Goal: Task Accomplishment & Management: Manage account settings

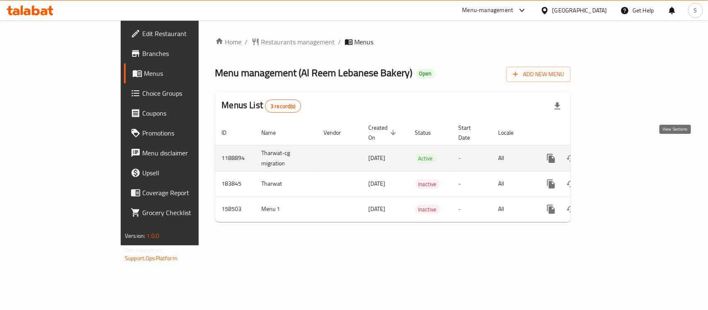
click at [616, 154] on icon "enhanced table" at bounding box center [611, 159] width 10 height 10
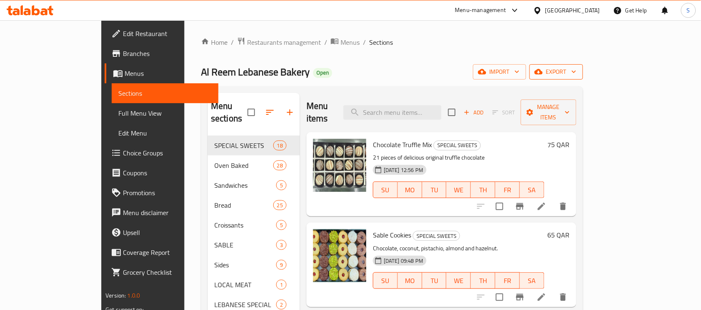
click at [576, 71] on span "export" at bounding box center [556, 72] width 40 height 10
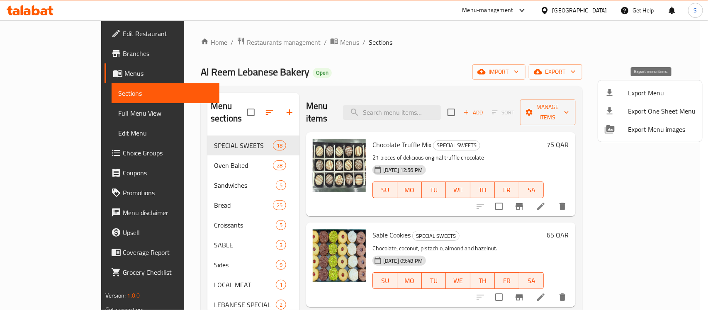
click at [620, 90] on div at bounding box center [616, 93] width 23 height 10
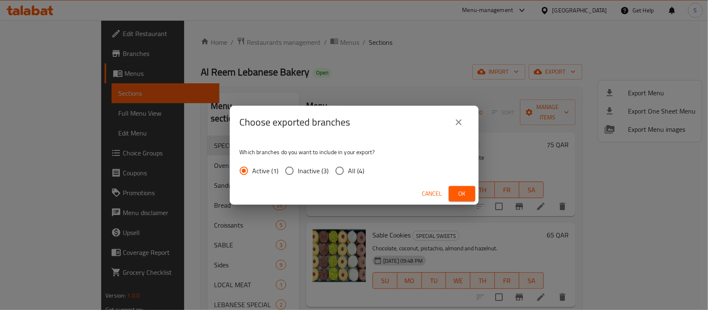
click at [351, 173] on span "All (4)" at bounding box center [357, 171] width 16 height 10
click at [349, 173] on input "All (4)" at bounding box center [339, 170] width 17 height 17
radio input "true"
click at [465, 192] on span "Ok" at bounding box center [462, 194] width 13 height 10
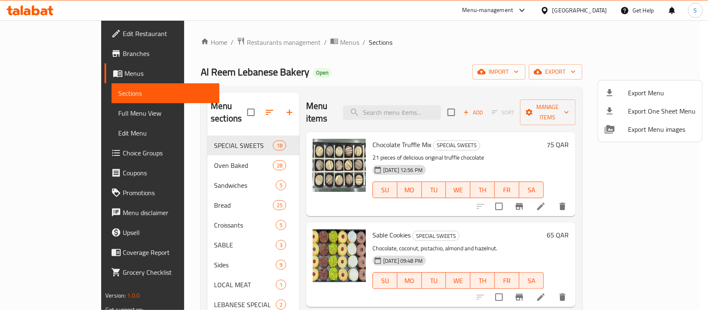
click at [675, 29] on div at bounding box center [354, 155] width 708 height 310
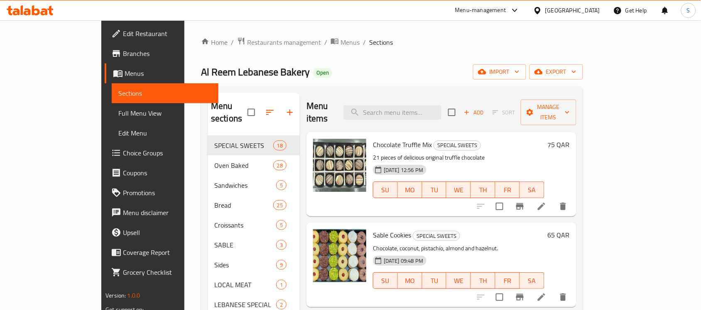
click at [576, 115] on div "Add Sort Manage items" at bounding box center [512, 113] width 128 height 26
click at [569, 104] on span "Manage items" at bounding box center [548, 112] width 42 height 21
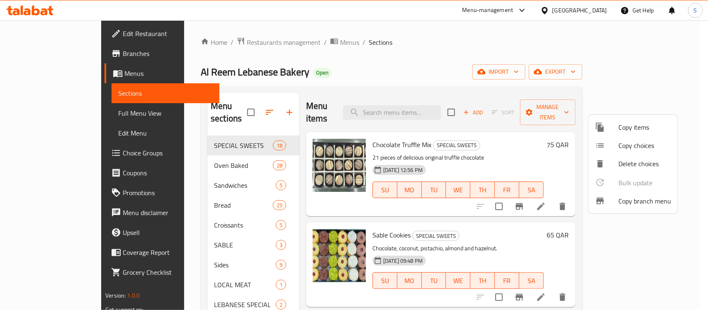
click at [609, 202] on div at bounding box center [607, 201] width 23 height 10
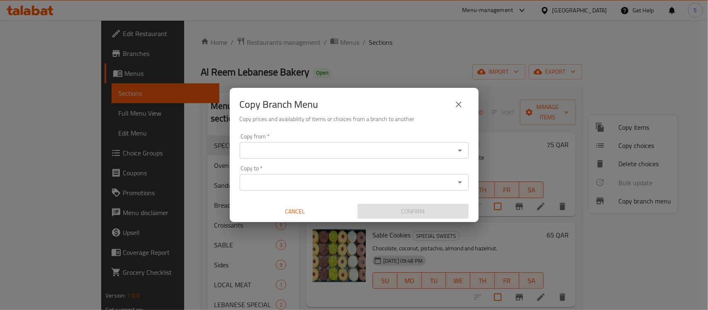
click at [370, 142] on div "Copy from *" at bounding box center [354, 150] width 229 height 17
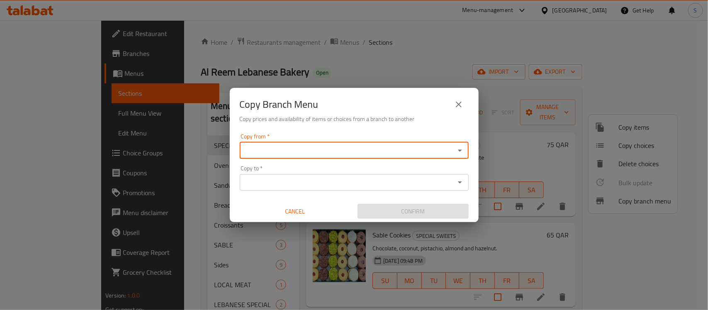
click at [458, 150] on icon "Open" at bounding box center [460, 151] width 10 height 10
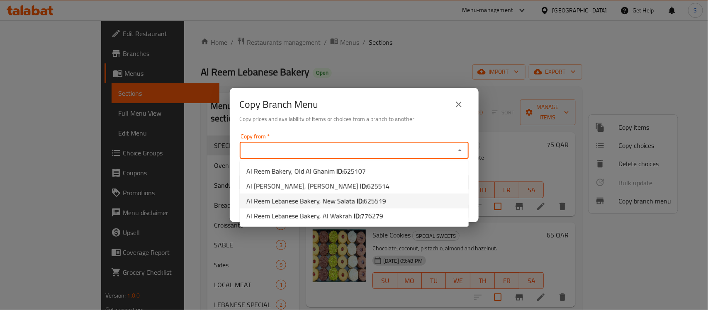
click at [373, 204] on span "625519" at bounding box center [375, 201] width 22 height 12
type input "Al Reem Lebanese Bakery, New Salata"
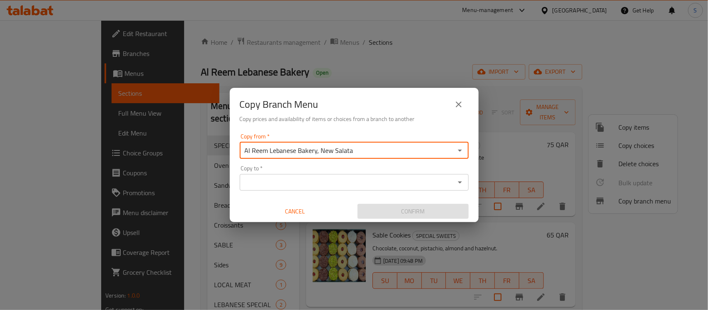
click at [464, 183] on icon "Open" at bounding box center [460, 183] width 10 height 10
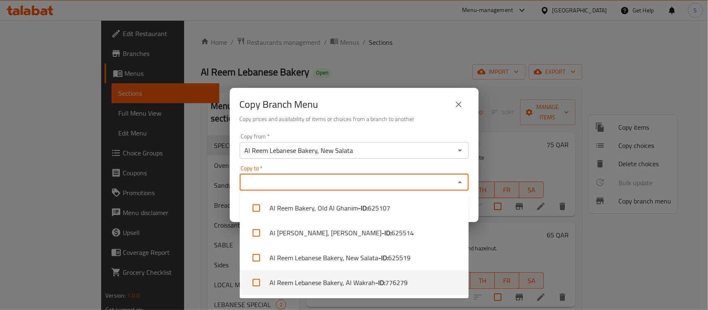
click at [411, 278] on li "Al Reem Lebanese Bakery, Al Wakrah - ID: 776279" at bounding box center [354, 283] width 229 height 25
click at [424, 281] on li "Al Reem Lebanese Bakery, Al Wakrah - ID: 776279" at bounding box center [354, 283] width 229 height 25
click at [403, 278] on span "776279" at bounding box center [397, 283] width 22 height 10
checkbox input "true"
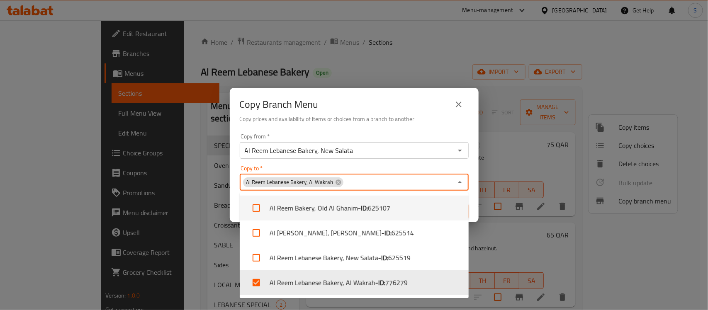
click at [396, 105] on div "Copy Branch Menu" at bounding box center [354, 105] width 229 height 20
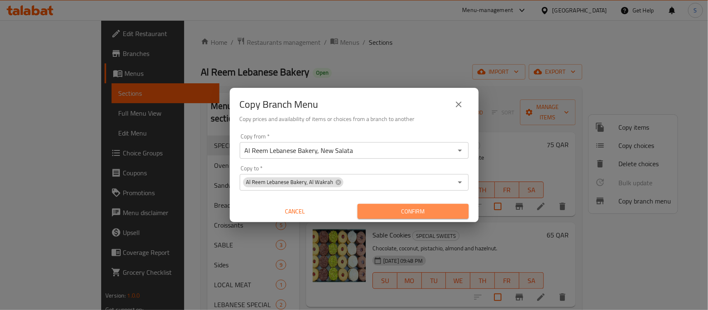
click at [430, 208] on span "Confirm" at bounding box center [413, 212] width 98 height 10
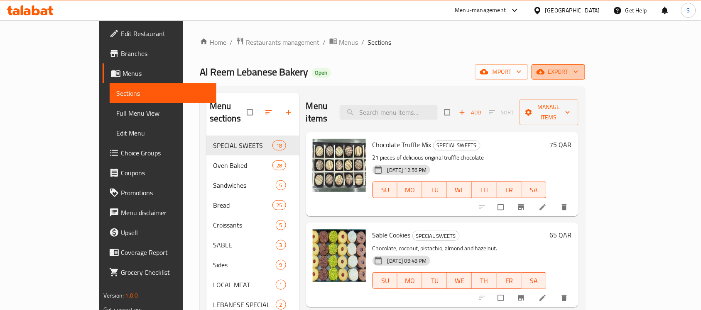
click at [580, 73] on icon "button" at bounding box center [575, 72] width 8 height 8
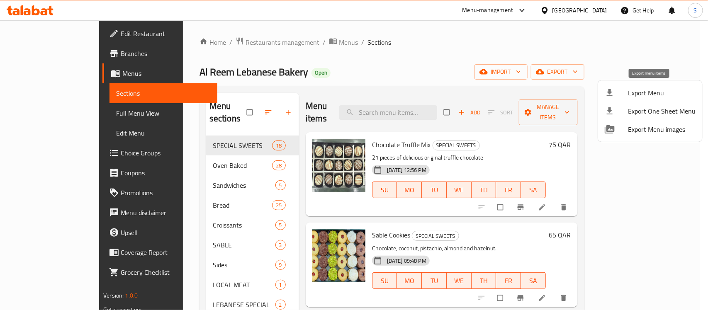
click at [640, 88] on span "Export Menu" at bounding box center [662, 93] width 68 height 10
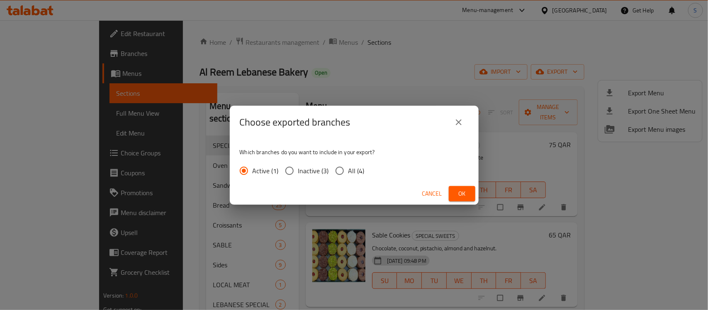
click at [349, 173] on span "All (4)" at bounding box center [357, 171] width 16 height 10
click at [348, 173] on input "All (4)" at bounding box center [339, 170] width 17 height 17
radio input "true"
click at [461, 192] on span "Ok" at bounding box center [462, 194] width 13 height 10
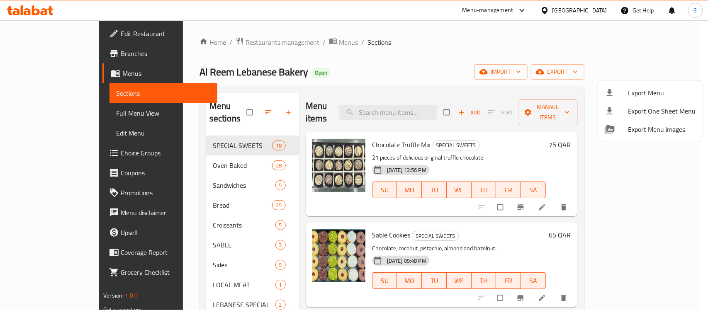
click at [499, 36] on div at bounding box center [354, 155] width 708 height 310
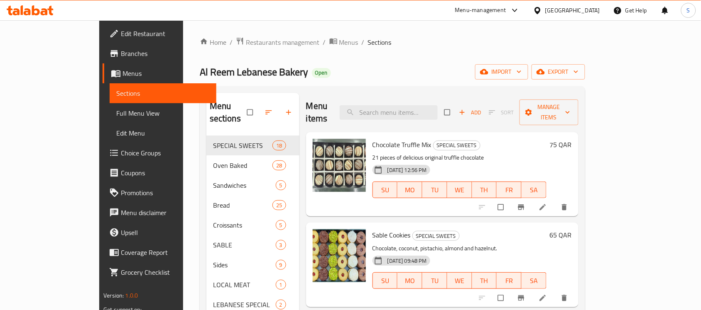
click at [545, 6] on div at bounding box center [539, 10] width 12 height 9
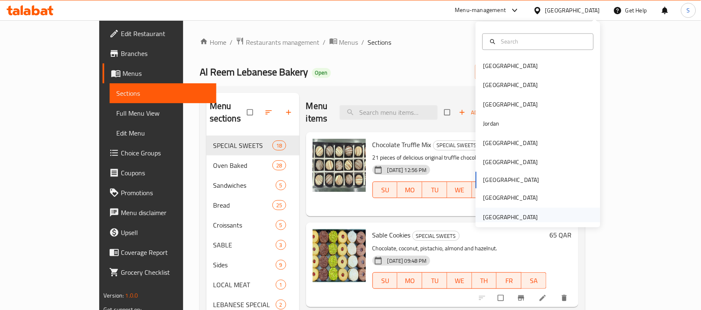
click at [508, 215] on div "[GEOGRAPHIC_DATA]" at bounding box center [510, 217] width 55 height 9
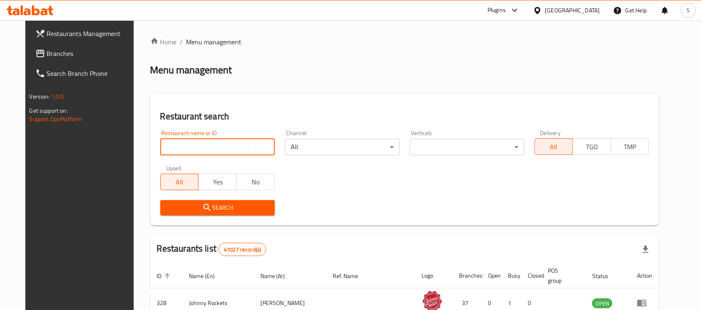
paste input "Crrrunch"
type input "Crrrunch"
click at [205, 208] on span "Search" at bounding box center [217, 208] width 101 height 10
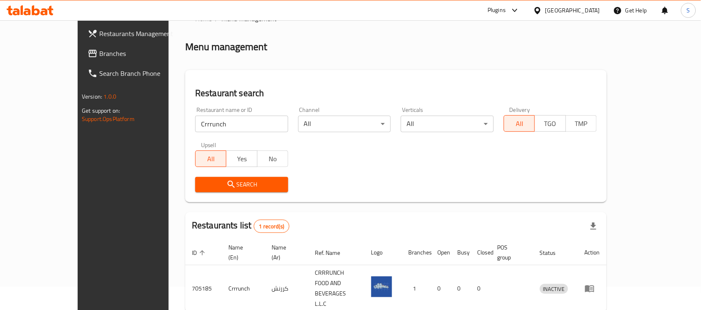
scroll to position [44, 0]
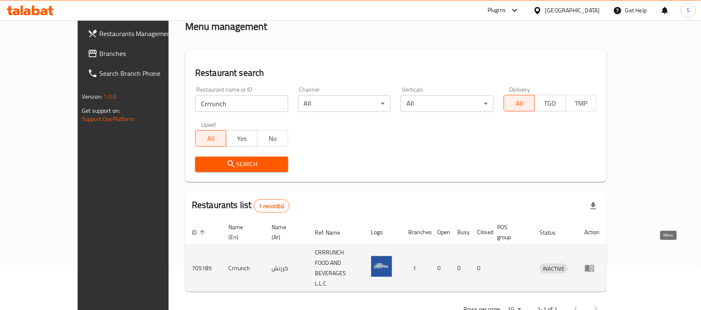
click at [594, 266] on icon "enhanced table" at bounding box center [589, 269] width 9 height 7
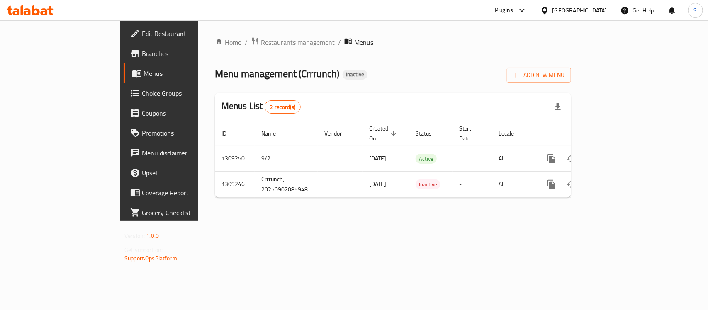
click at [588, 221] on div "Home / Restaurants management / Menus Menu management ( Crrrunch ) Inactive Add…" at bounding box center [393, 120] width 390 height 201
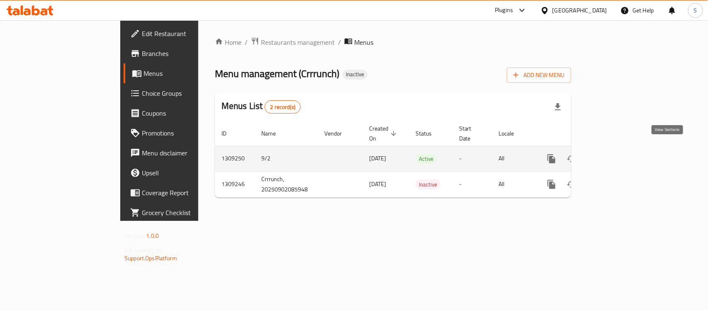
click at [615, 155] on icon "enhanced table" at bounding box center [611, 158] width 7 height 7
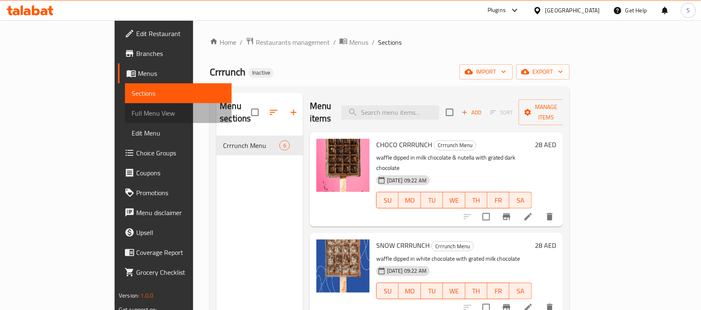
click at [125, 105] on link "Full Menu View" at bounding box center [178, 113] width 107 height 20
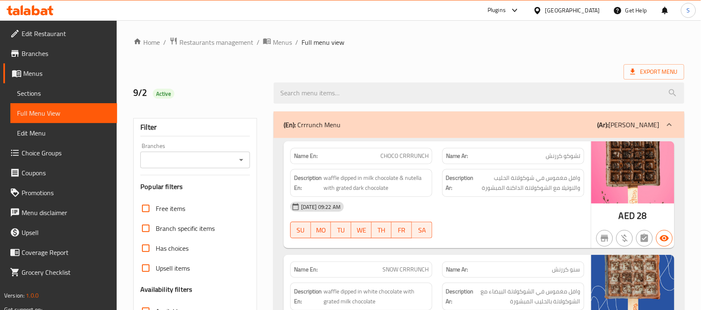
click at [489, 67] on div "Export Menu" at bounding box center [408, 71] width 551 height 15
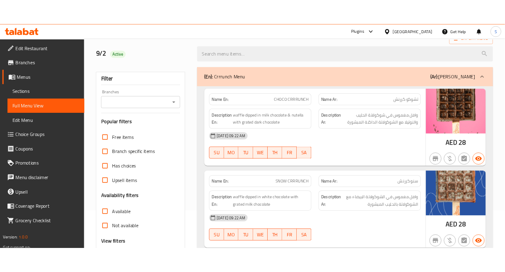
scroll to position [52, 0]
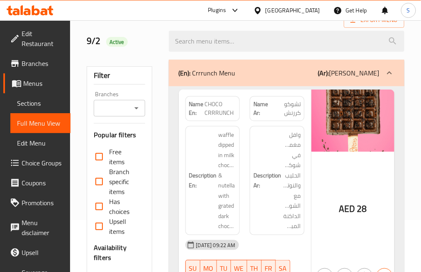
click at [264, 131] on h6 "Description Ar: وافل مغموس في شوكولاتة الحليب والنوتيلا مع الشوكولاتة الداكنة ا…" at bounding box center [277, 181] width 47 height 102
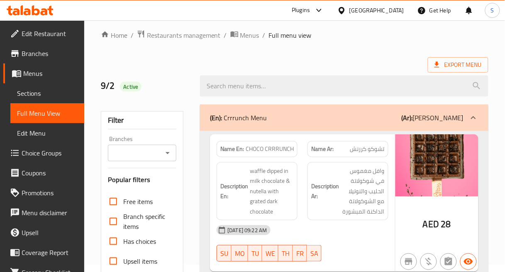
scroll to position [0, 0]
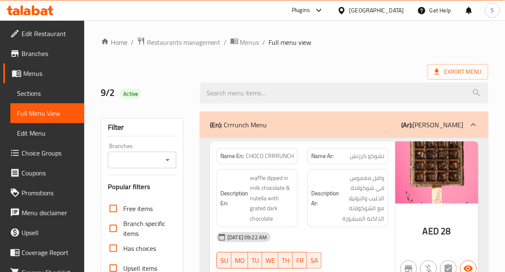
click at [328, 172] on div "Description Ar: وافل مغموس في شوكولاتة الحليب والنوتيلا مع الشوكولاتة الداكنة ا…" at bounding box center [348, 198] width 81 height 59
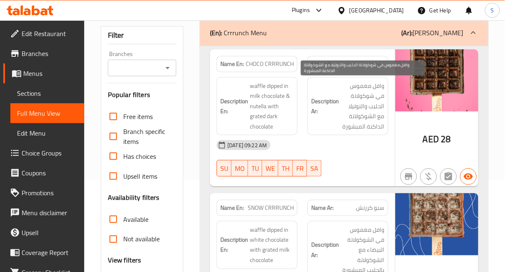
scroll to position [138, 0]
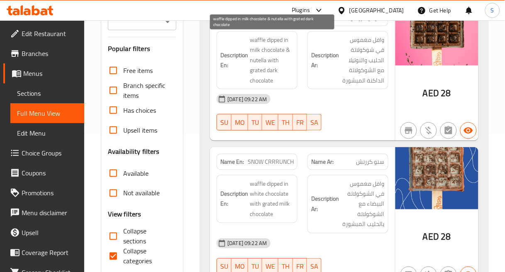
click at [290, 51] on span "waffle dipped in milk chocolate & nutella with grated dark chocolate" at bounding box center [272, 60] width 44 height 51
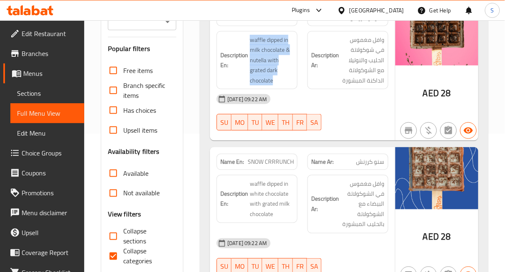
drag, startPoint x: 274, startPoint y: 81, endPoint x: 258, endPoint y: 73, distance: 17.7
click at [245, 74] on h6 "Description En: waffle dipped in milk chocolate & nutella with grated dark choc…" at bounding box center [256, 60] width 73 height 51
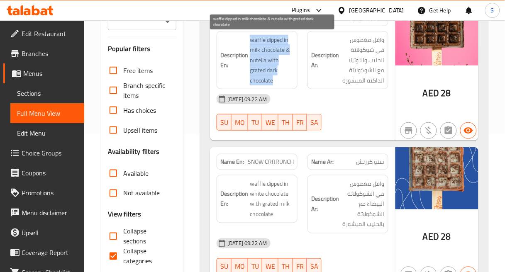
click at [281, 75] on span "waffle dipped in milk chocolate & nutella with grated dark chocolate" at bounding box center [272, 60] width 44 height 51
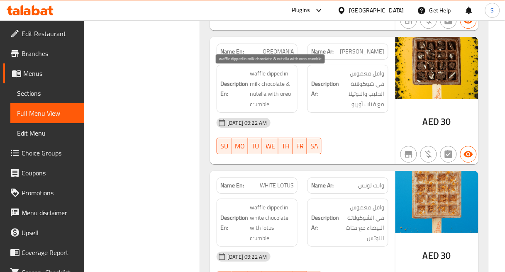
scroll to position [553, 0]
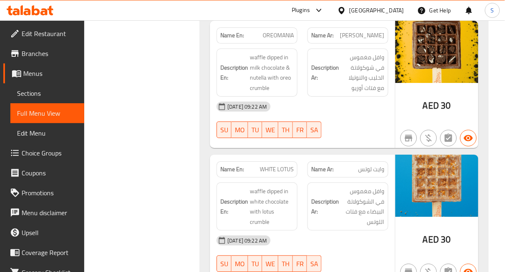
click at [363, 151] on div "Name En: CHOCO CRRRUNCH Name Ar: تشوكو كررنش Description En: waffle dipped in m…" at bounding box center [344, 9] width 288 height 848
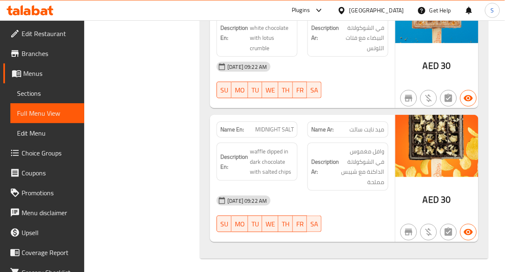
scroll to position [731, 0]
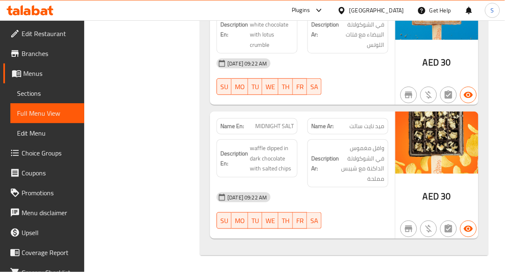
drag, startPoint x: 362, startPoint y: 251, endPoint x: 339, endPoint y: 297, distance: 51.6
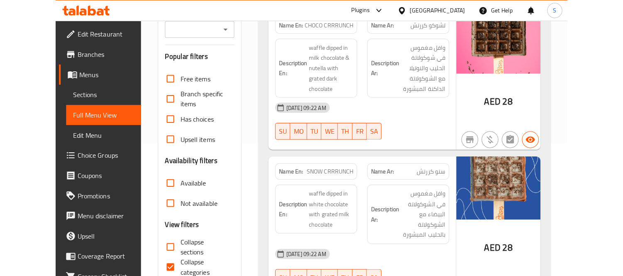
scroll to position [0, 0]
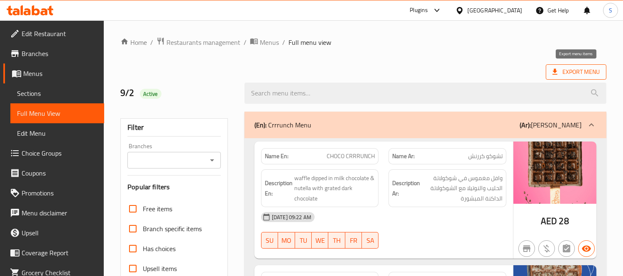
click at [569, 73] on span "Export Menu" at bounding box center [575, 72] width 47 height 10
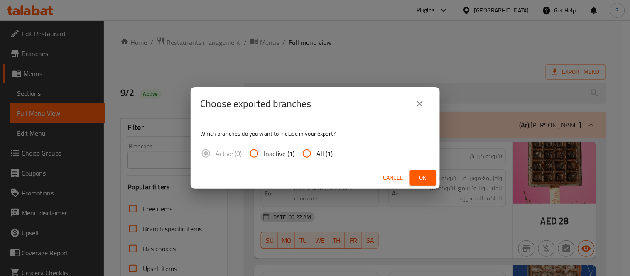
click at [617, 40] on div "Choose exported branches Which branches do you want to include in your export? …" at bounding box center [315, 138] width 630 height 276
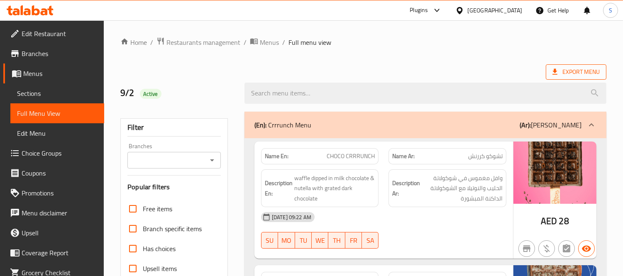
drag, startPoint x: 572, startPoint y: 82, endPoint x: 573, endPoint y: 76, distance: 6.7
click at [572, 82] on div at bounding box center [425, 93] width 372 height 31
click at [573, 76] on span "Export Menu" at bounding box center [575, 72] width 47 height 10
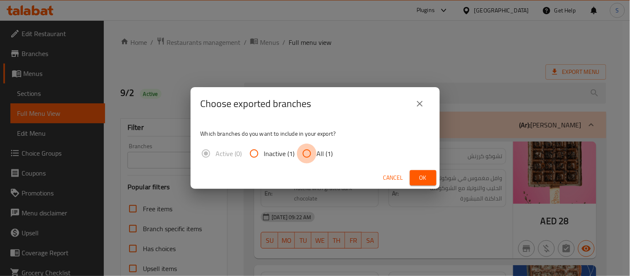
click at [312, 151] on input "All (1)" at bounding box center [307, 154] width 20 height 20
radio input "true"
click at [424, 177] on span "Ok" at bounding box center [422, 178] width 13 height 10
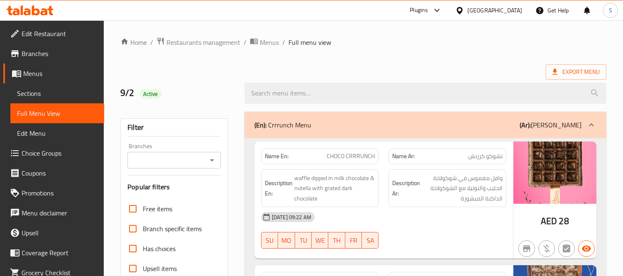
click at [367, 73] on div "Export Menu" at bounding box center [363, 71] width 486 height 15
click at [37, 32] on span "Edit Restaurant" at bounding box center [60, 34] width 76 height 10
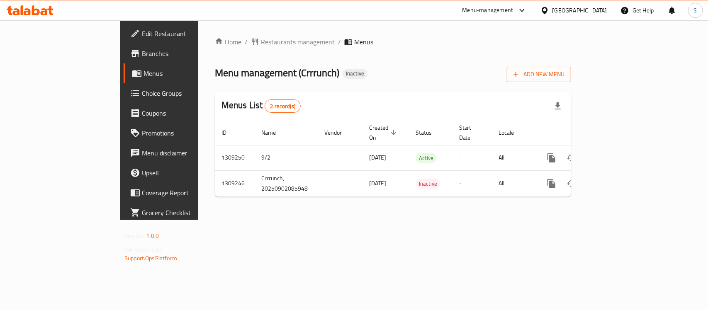
click at [584, 7] on div "[GEOGRAPHIC_DATA]" at bounding box center [580, 10] width 55 height 9
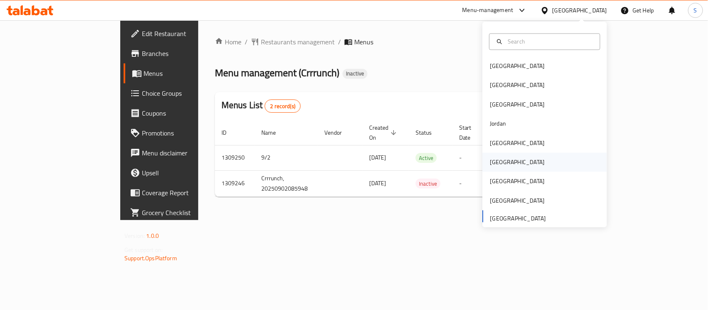
click at [499, 165] on div "[GEOGRAPHIC_DATA]" at bounding box center [517, 162] width 68 height 19
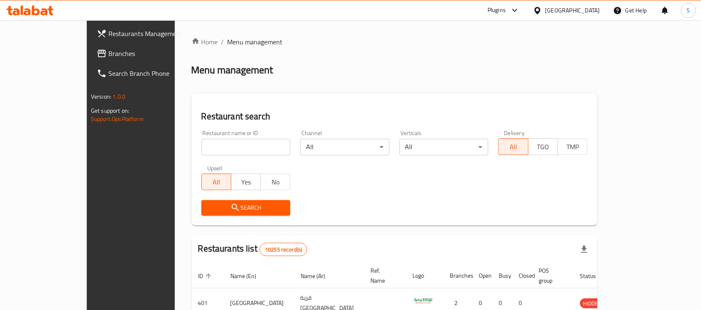
click at [90, 59] on link "Branches" at bounding box center [147, 54] width 114 height 20
